Goal: Task Accomplishment & Management: Manage account settings

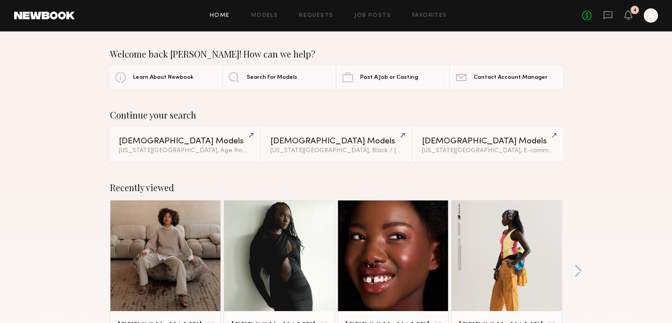
click at [633, 12] on div "4" at bounding box center [635, 10] width 8 height 8
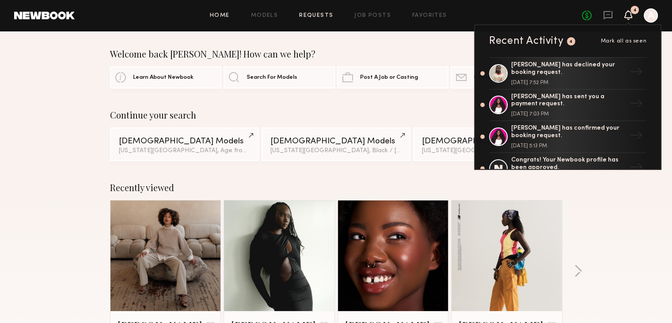
click at [321, 14] on link "Requests" at bounding box center [316, 16] width 34 height 6
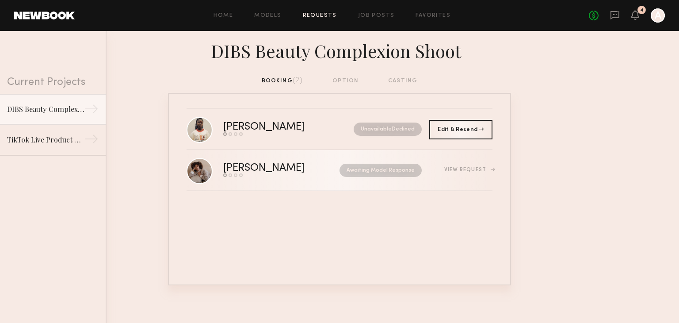
click at [478, 164] on div "[PERSON_NAME] Send request Model response Review hours worked Pay model Awaitin…" at bounding box center [357, 170] width 269 height 14
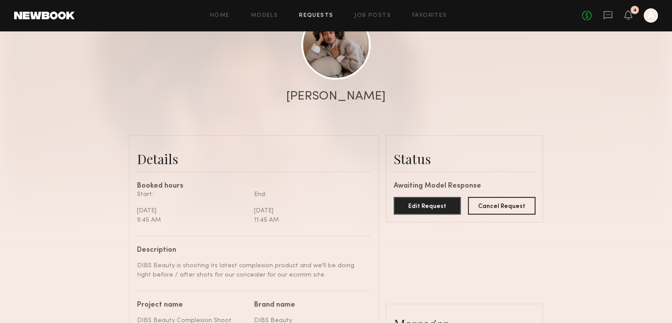
scroll to position [133, 0]
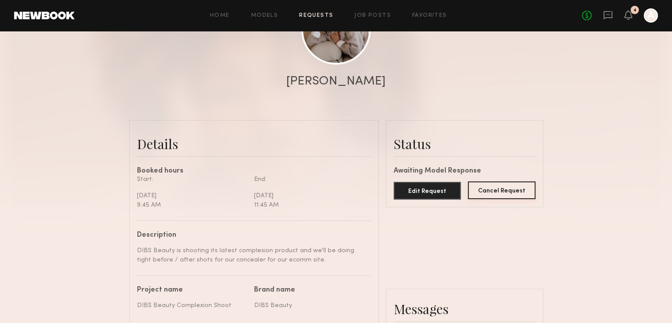
click at [500, 188] on button "Cancel Request" at bounding box center [502, 190] width 68 height 18
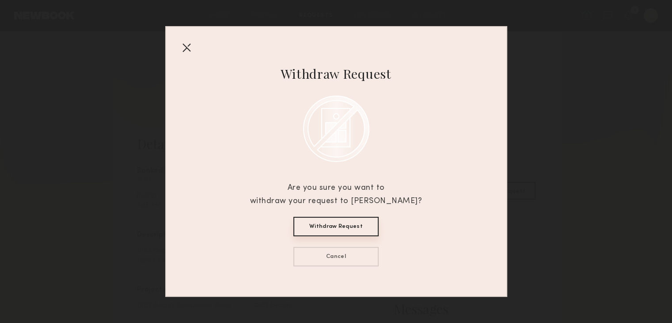
click at [352, 256] on button "Cancel" at bounding box center [336, 256] width 85 height 19
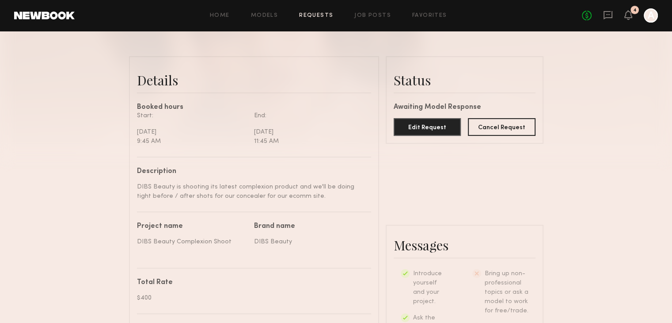
scroll to position [140, 0]
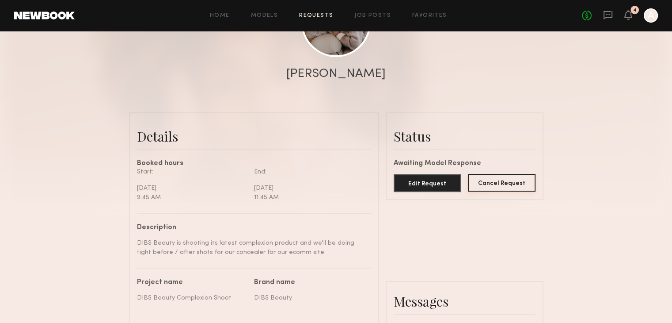
click at [508, 190] on button "Cancel Request" at bounding box center [502, 183] width 68 height 18
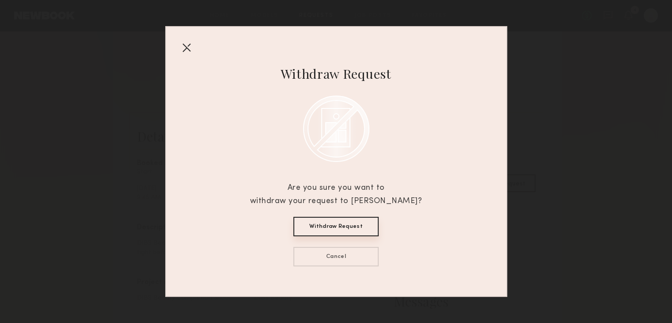
click at [351, 221] on button "Withdraw Request" at bounding box center [336, 226] width 85 height 19
